Goal: Browse casually

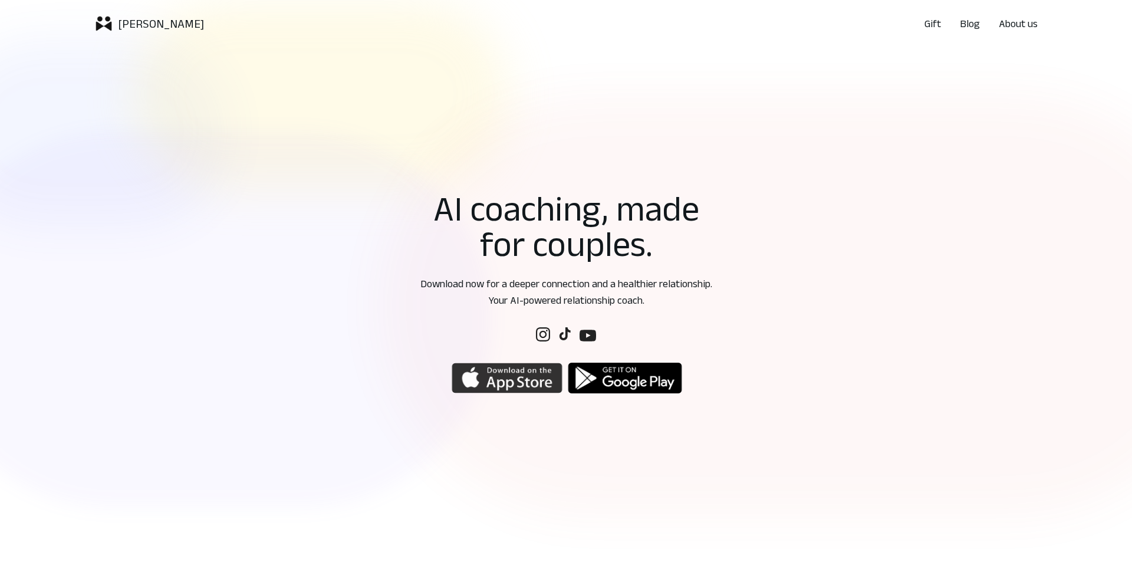
click at [493, 389] on img "button" at bounding box center [507, 378] width 111 height 32
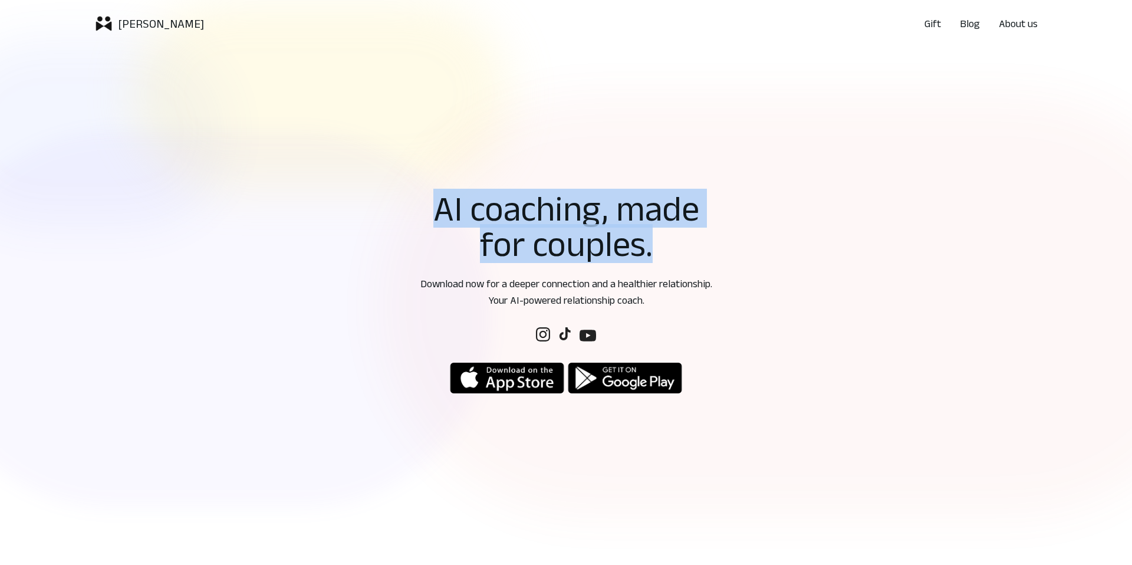
drag, startPoint x: 434, startPoint y: 212, endPoint x: 666, endPoint y: 259, distance: 237.1
click at [666, 259] on h1 "AI coaching, made for couples." at bounding box center [566, 225] width 317 height 71
drag, startPoint x: 437, startPoint y: 200, endPoint x: 641, endPoint y: 249, distance: 209.3
click at [641, 249] on h1 "AI coaching, made for couples." at bounding box center [566, 225] width 317 height 71
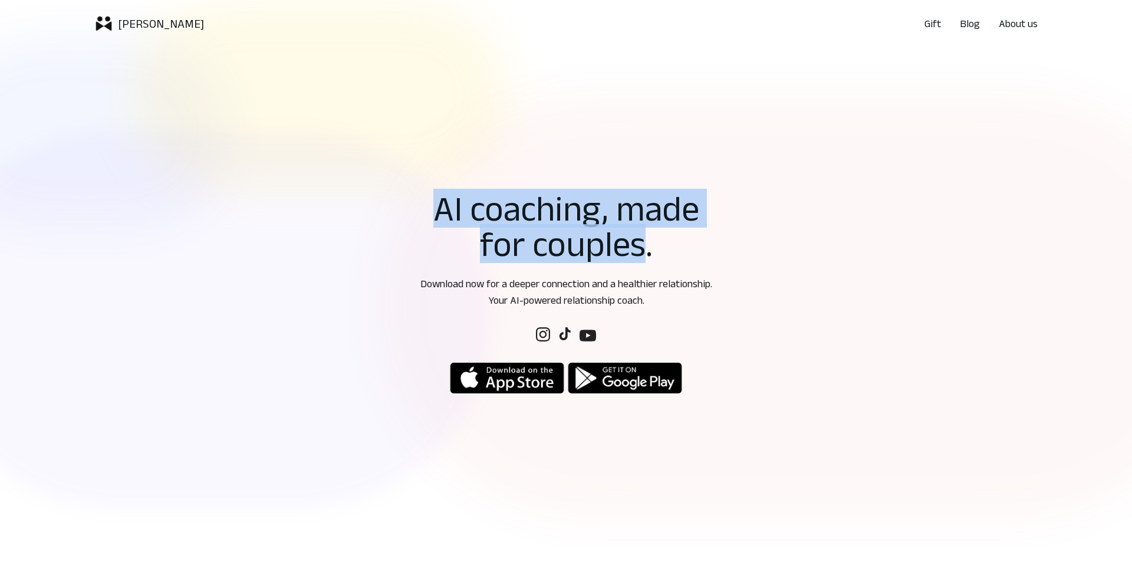
click at [441, 208] on h1 "AI coaching, made for couples." at bounding box center [566, 225] width 317 height 71
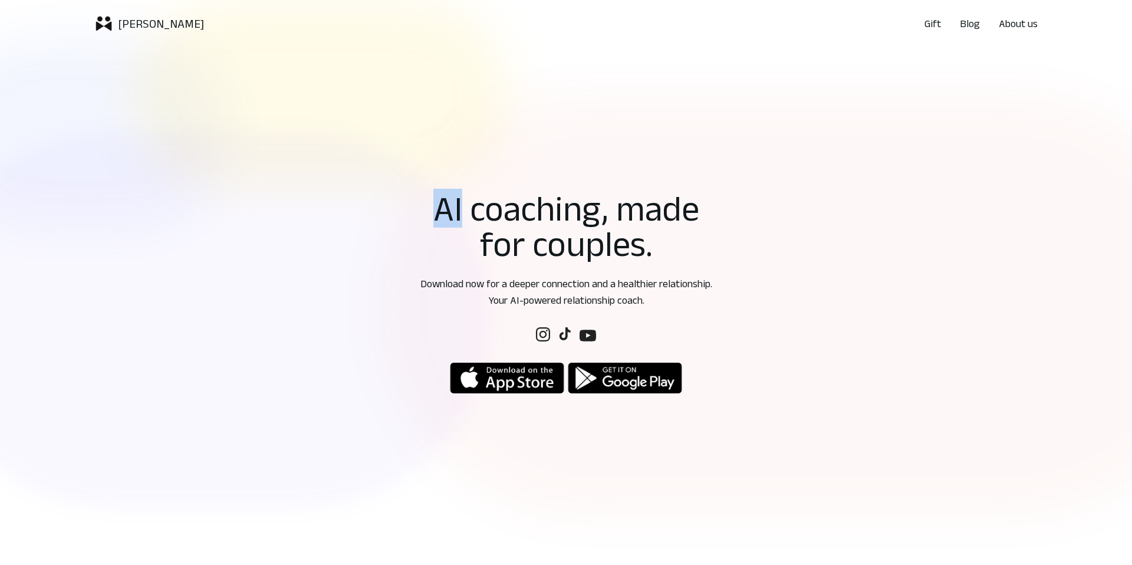
drag, startPoint x: 441, startPoint y: 208, endPoint x: 463, endPoint y: 212, distance: 22.2
click at [463, 212] on h1 "AI coaching, made for couples." at bounding box center [566, 225] width 317 height 71
drag, startPoint x: 468, startPoint y: 211, endPoint x: 593, endPoint y: 219, distance: 125.2
click at [593, 219] on h1 "AI coaching, made for couples." at bounding box center [566, 225] width 317 height 71
click at [542, 209] on h1 "AI coaching, made for couples." at bounding box center [566, 225] width 317 height 71
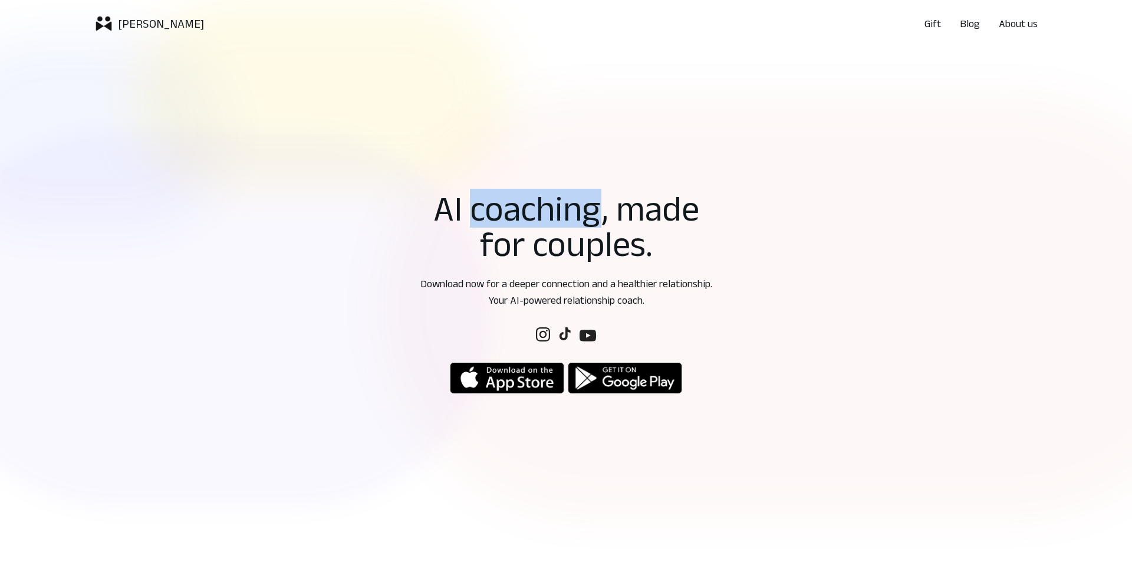
click at [542, 209] on h1 "AI coaching, made for couples." at bounding box center [566, 225] width 317 height 71
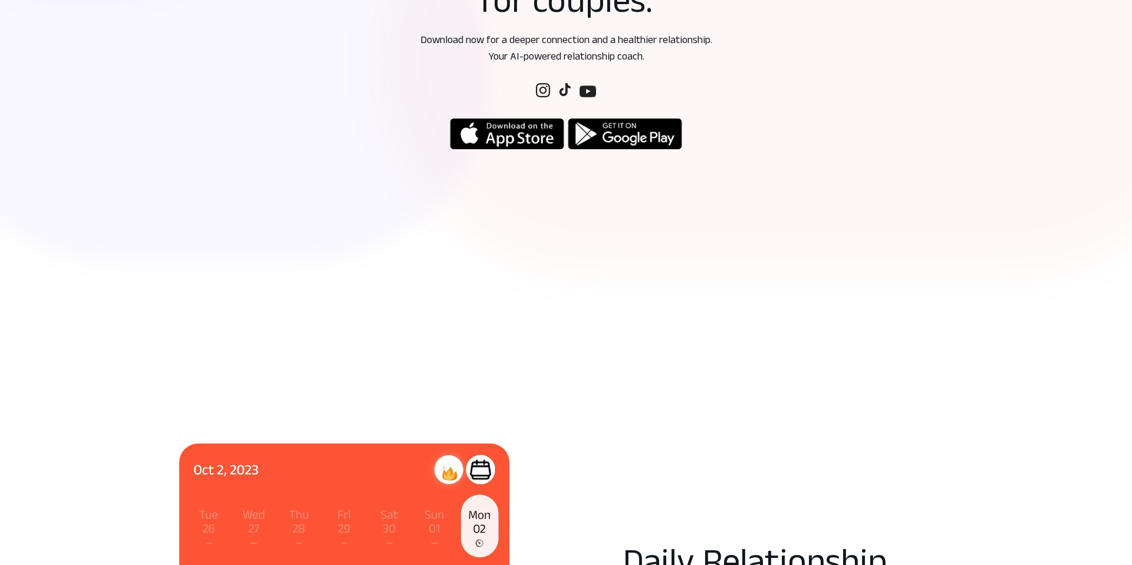
scroll to position [180, 0]
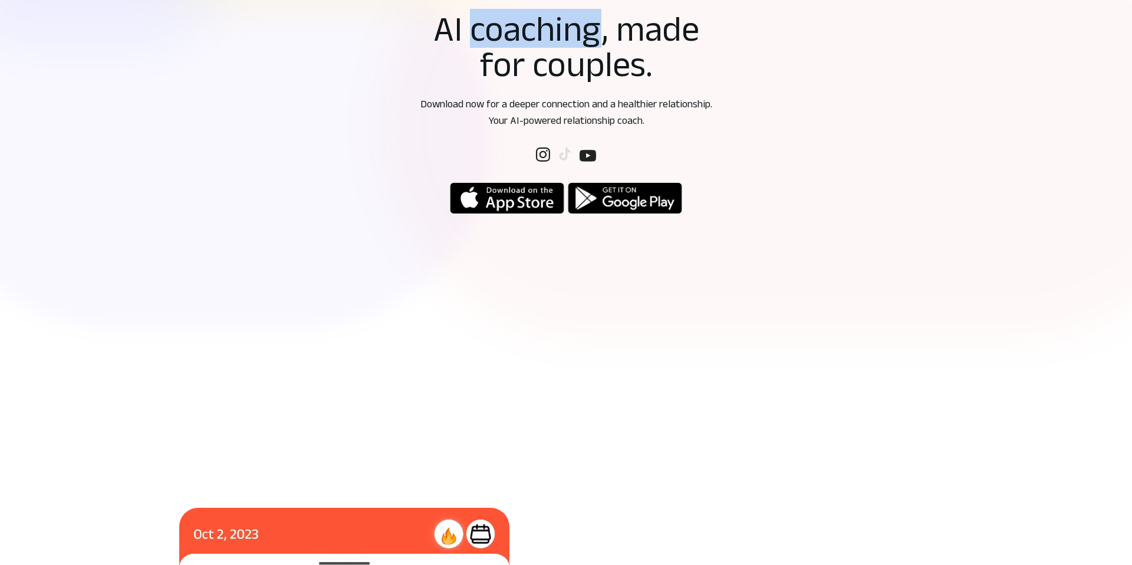
click at [562, 152] on img at bounding box center [564, 153] width 13 height 13
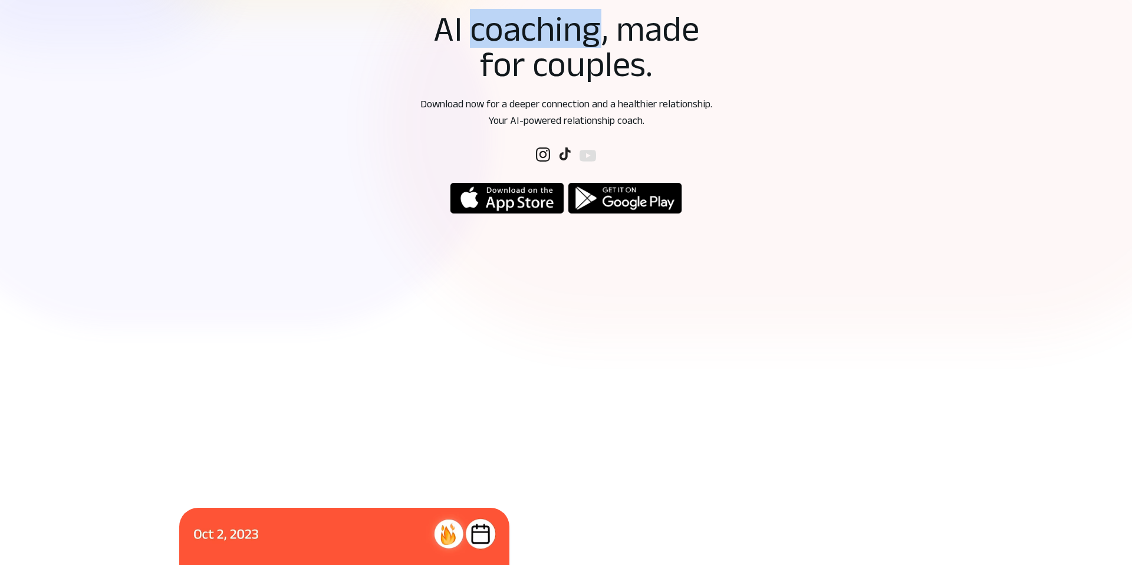
click at [581, 163] on img at bounding box center [587, 155] width 17 height 17
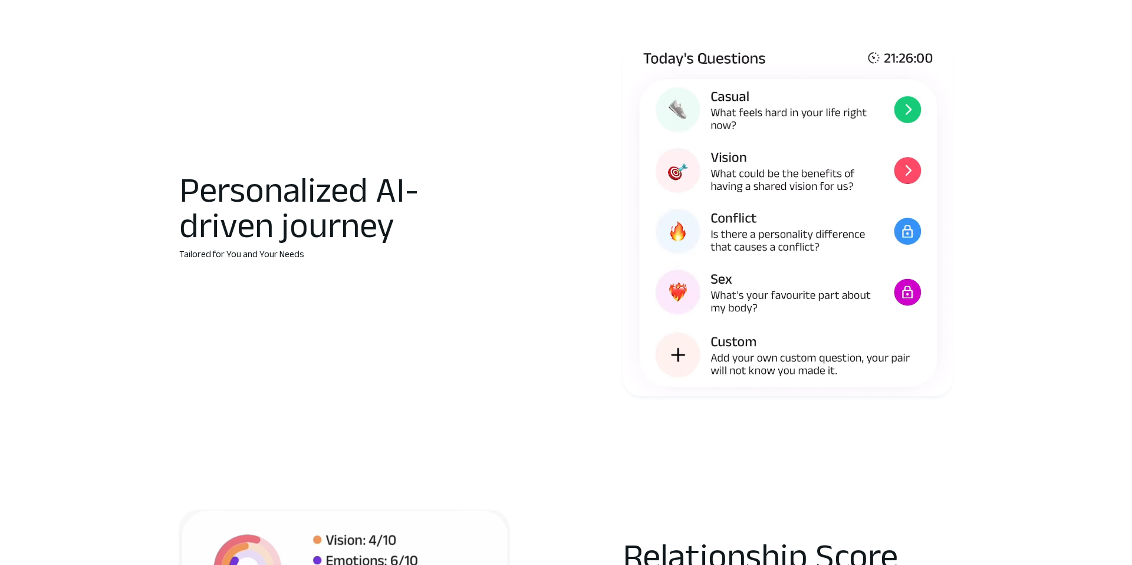
scroll to position [1055, 0]
